Goal: Task Accomplishment & Management: Use online tool/utility

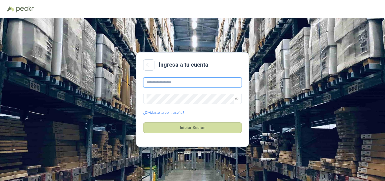
click at [182, 83] on input "text" at bounding box center [192, 82] width 99 height 10
type input "**********"
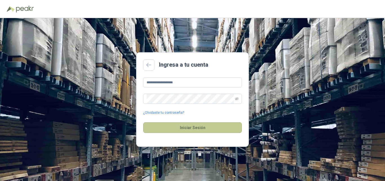
click at [180, 128] on button "Iniciar Sesión" at bounding box center [192, 127] width 99 height 11
click at [177, 124] on button "Iniciar Sesión" at bounding box center [192, 127] width 99 height 11
click at [183, 126] on button "Iniciar Sesión" at bounding box center [192, 127] width 99 height 11
click at [178, 123] on button "Iniciar Sesión" at bounding box center [192, 127] width 99 height 11
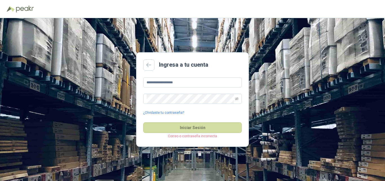
click at [192, 135] on p "Correo o contraseña incorrecta" at bounding box center [192, 135] width 99 height 5
click at [178, 137] on p "Correo o contraseña incorrecta" at bounding box center [192, 135] width 99 height 5
click at [159, 112] on link "¿Olvidaste tu contraseña?" at bounding box center [163, 112] width 41 height 5
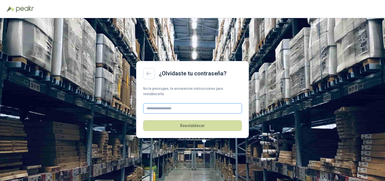
click at [167, 107] on input "text" at bounding box center [192, 108] width 99 height 10
type input "**********"
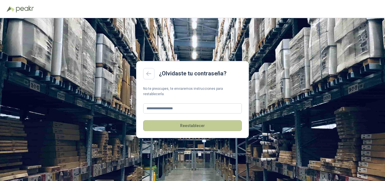
click at [188, 122] on button "Reestablecer" at bounding box center [192, 125] width 99 height 11
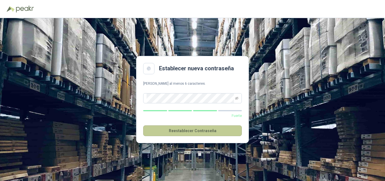
click at [183, 131] on button "Reestablecer Contraseña" at bounding box center [192, 130] width 99 height 11
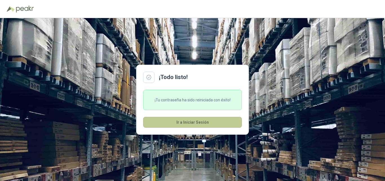
click at [208, 121] on button "Ir a Iniciar Sesión" at bounding box center [192, 122] width 99 height 11
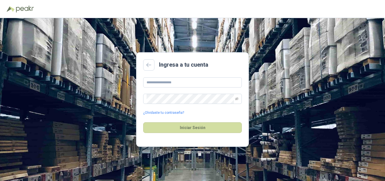
click at [178, 88] on div "¿Olvidaste tu contraseña?" at bounding box center [192, 96] width 99 height 38
click at [173, 83] on input "text" at bounding box center [192, 82] width 99 height 10
type input "**********"
click at [143, 122] on button "Iniciar Sesión" at bounding box center [192, 127] width 99 height 11
click at [239, 98] on span at bounding box center [192, 99] width 99 height 10
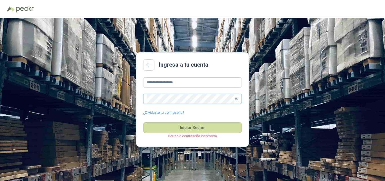
click at [238, 98] on icon "eye-invisible" at bounding box center [236, 98] width 3 height 3
click at [143, 122] on button "Iniciar Sesión" at bounding box center [192, 127] width 99 height 11
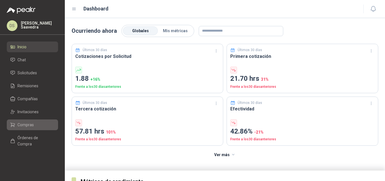
click at [40, 123] on li "Compras" at bounding box center [32, 124] width 45 height 6
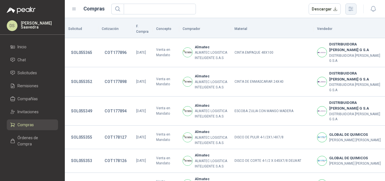
click at [356, 11] on button "button" at bounding box center [350, 8] width 11 height 11
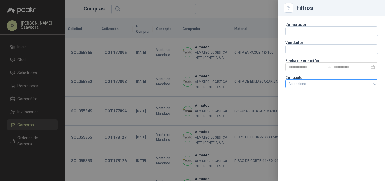
click at [321, 83] on div at bounding box center [328, 84] width 85 height 4
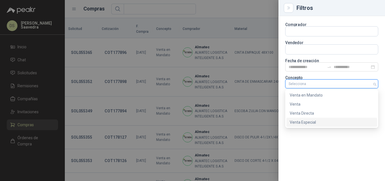
click at [313, 124] on div "Venta Especial" at bounding box center [332, 122] width 84 height 6
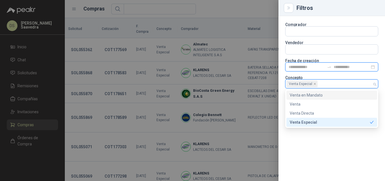
click at [310, 68] on input at bounding box center [307, 67] width 36 height 6
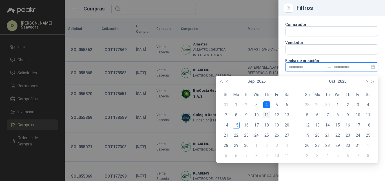
type input "**********"
click at [266, 114] on div "11" at bounding box center [266, 114] width 7 height 7
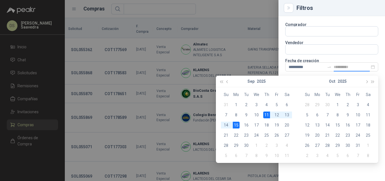
click at [238, 125] on div "15" at bounding box center [236, 124] width 7 height 7
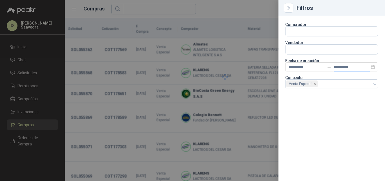
type input "**********"
click at [240, 7] on div at bounding box center [192, 90] width 385 height 181
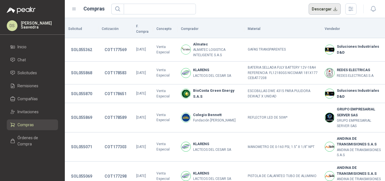
click at [326, 11] on button "Descargar" at bounding box center [325, 8] width 32 height 11
